Goal: Task Accomplishment & Management: Use online tool/utility

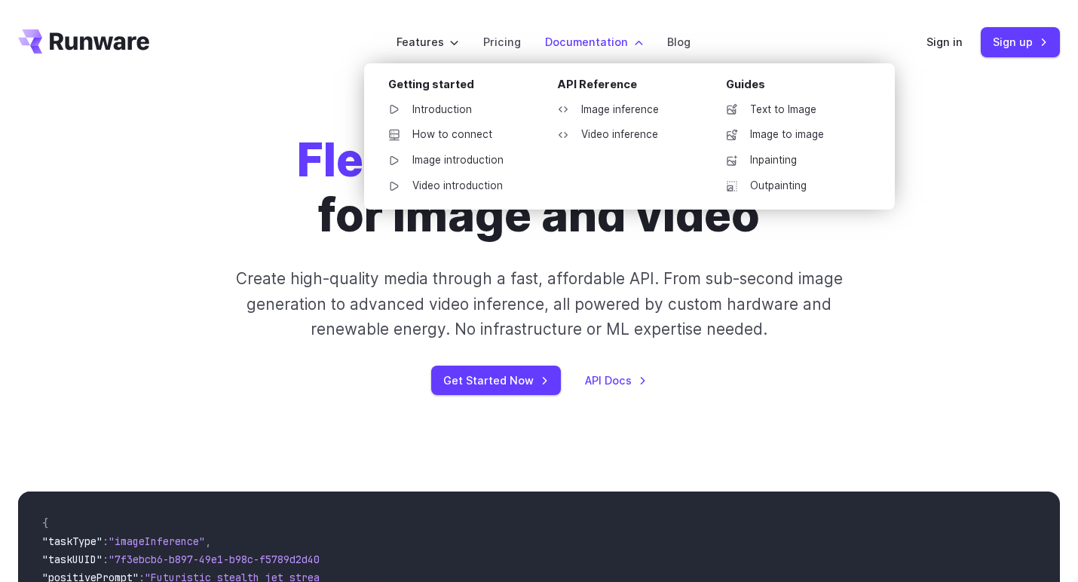
click at [580, 35] on label "Documentation" at bounding box center [594, 41] width 98 height 17
click at [602, 109] on link "Image inference" at bounding box center [623, 110] width 157 height 23
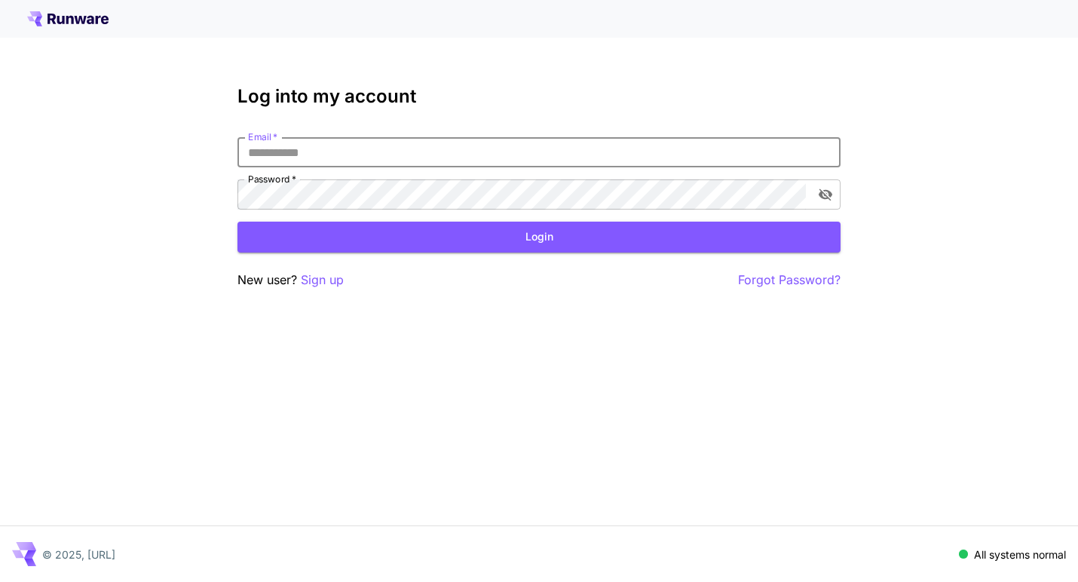
type input "**********"
click at [539, 237] on button "Login" at bounding box center [538, 237] width 603 height 31
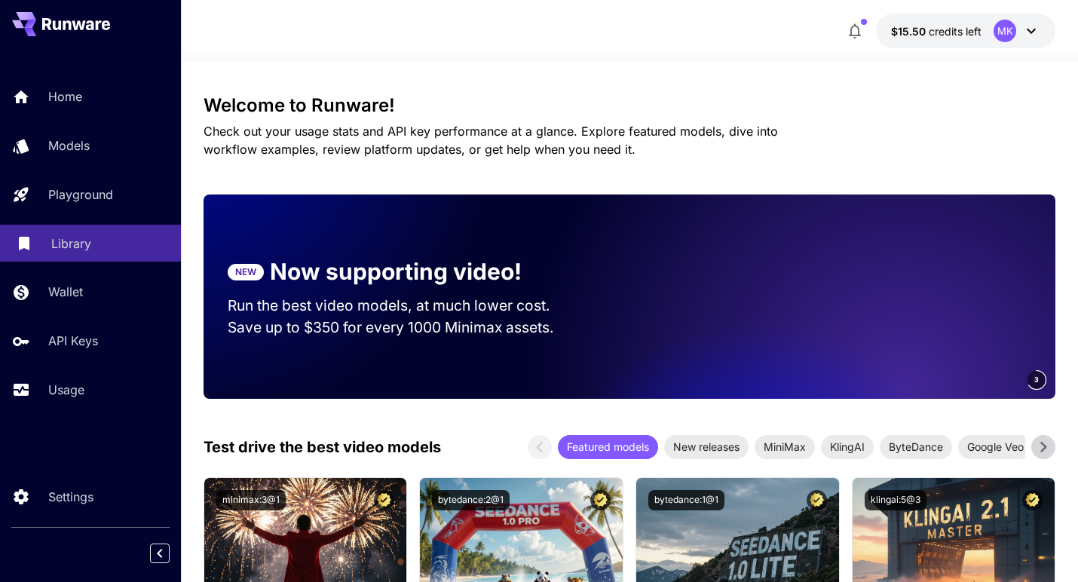
click at [81, 236] on p "Library" at bounding box center [71, 243] width 40 height 18
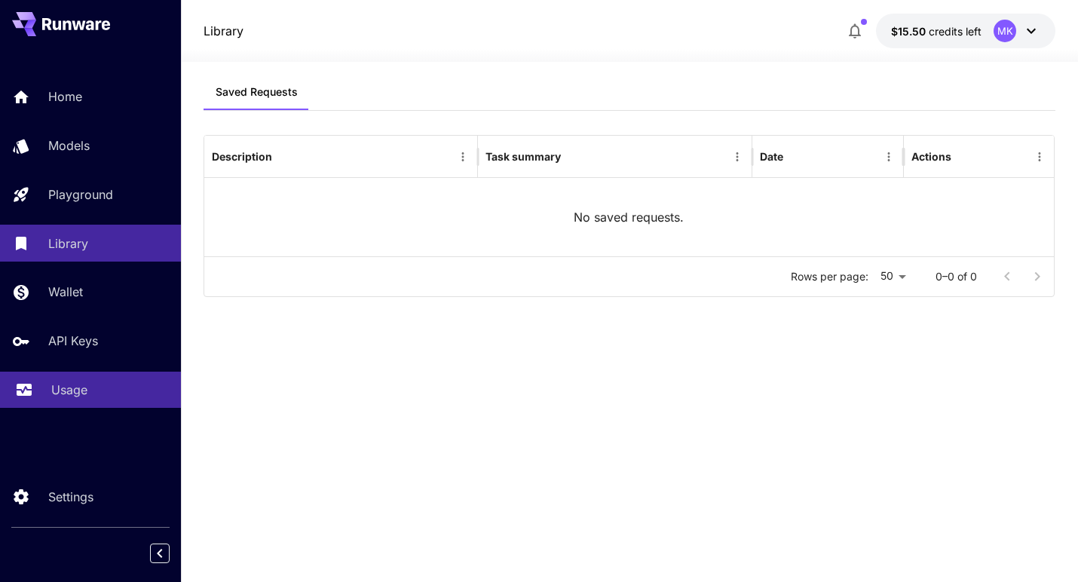
click at [93, 387] on div "Usage" at bounding box center [110, 390] width 118 height 18
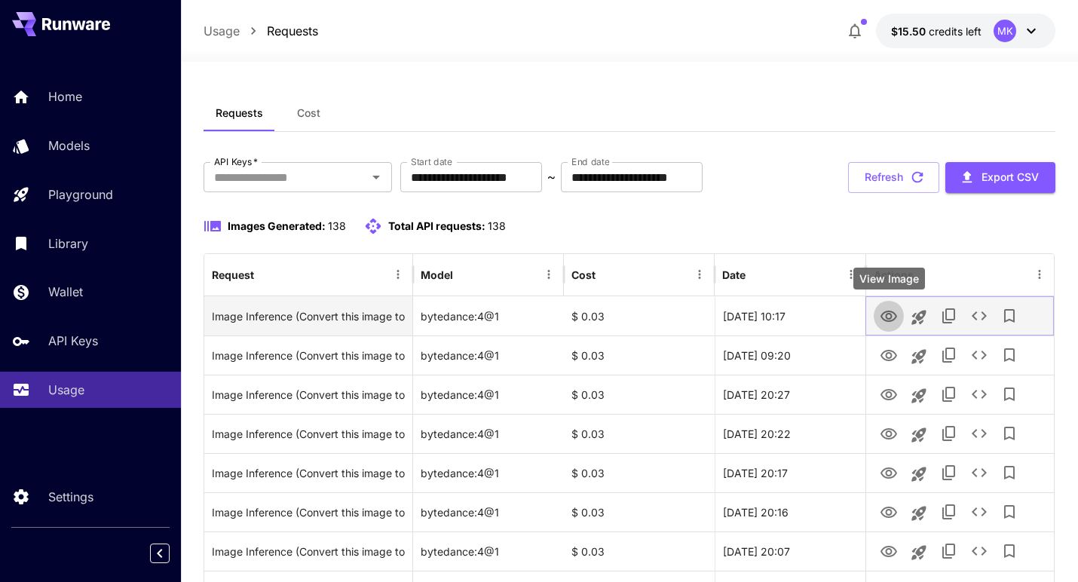
click at [895, 312] on icon "View Image" at bounding box center [889, 316] width 17 height 11
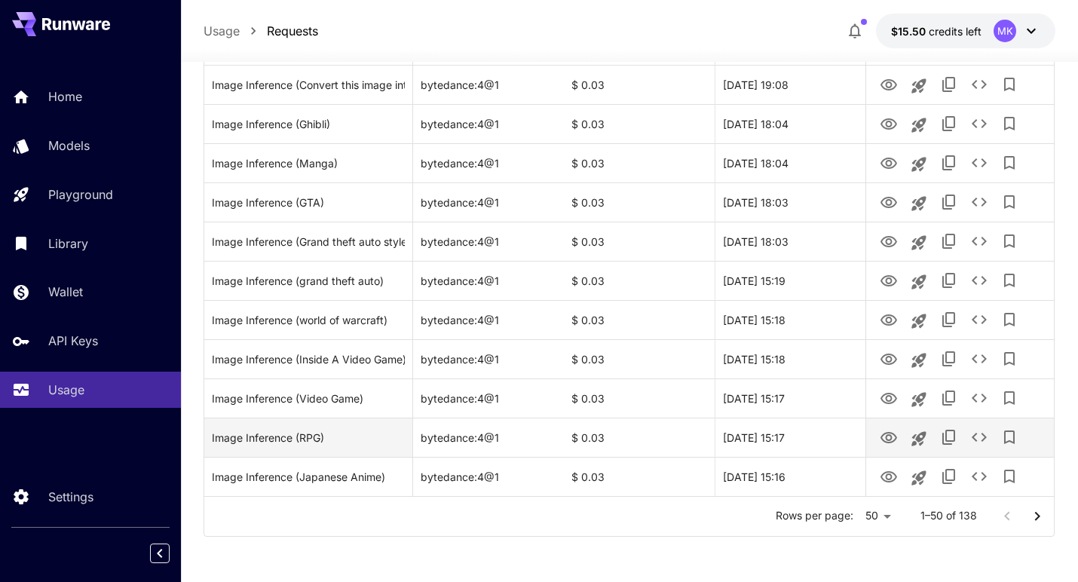
scroll to position [1760, 0]
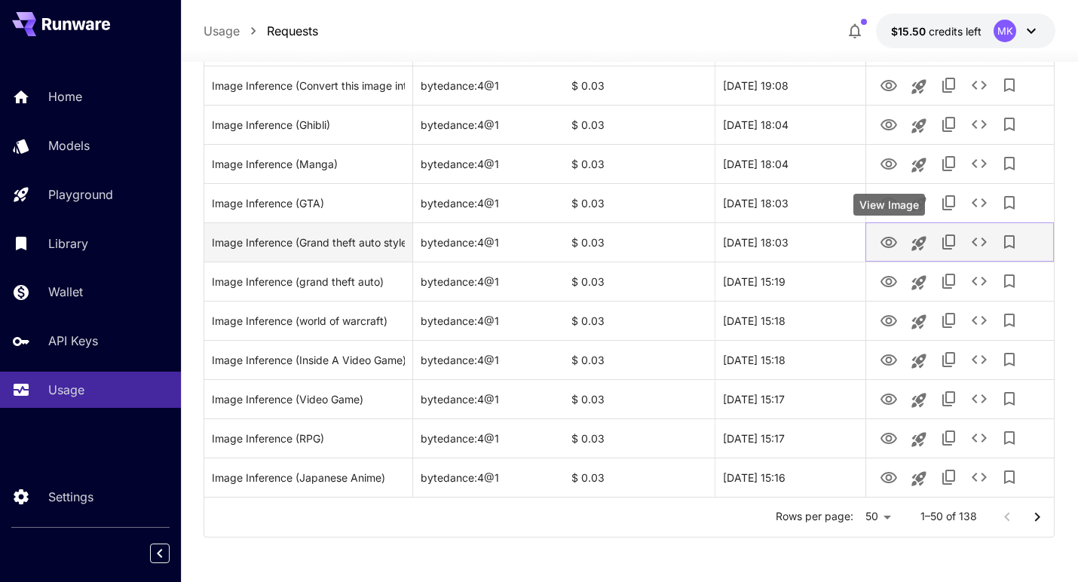
click at [893, 244] on icon "View Image" at bounding box center [889, 243] width 18 height 18
click at [980, 238] on icon "See details" at bounding box center [979, 242] width 18 height 18
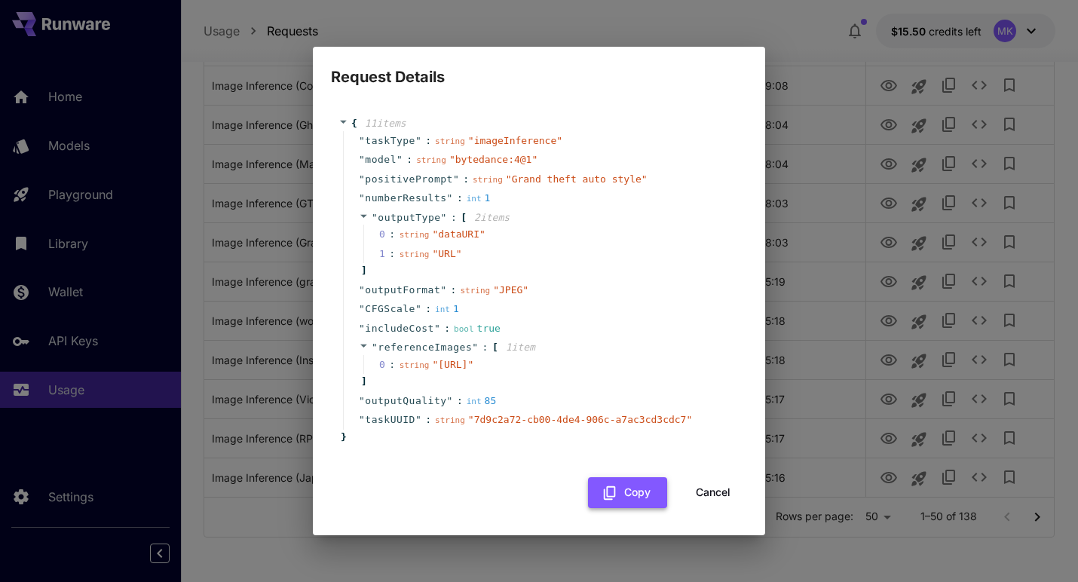
click at [617, 501] on icon "button" at bounding box center [610, 493] width 17 height 17
click at [713, 495] on button "Cancel" at bounding box center [713, 492] width 68 height 31
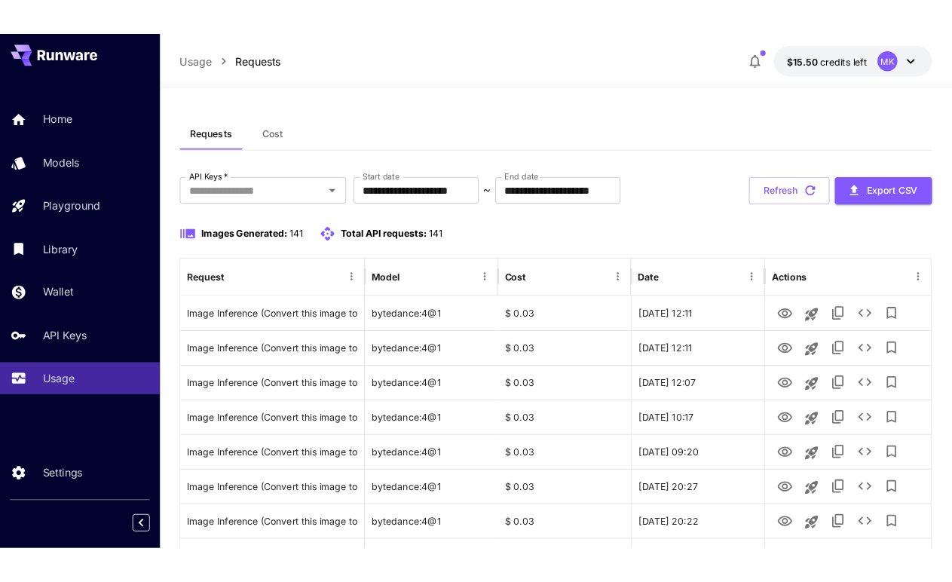
scroll to position [0, 0]
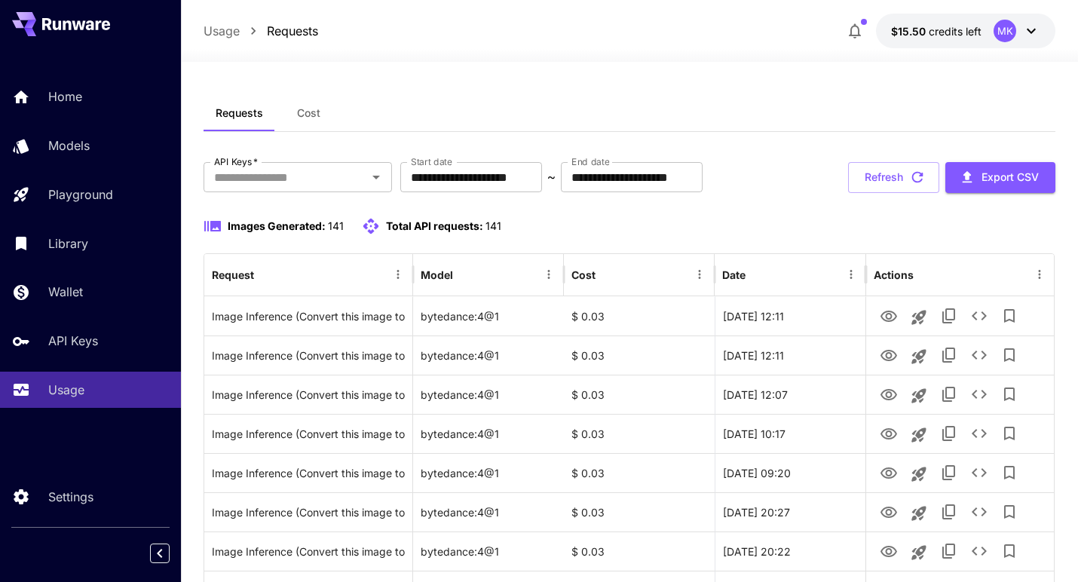
click at [302, 0] on div "Usage Requests $15.50 credits left MK" at bounding box center [629, 31] width 897 height 62
